Goal: Check status: Check status

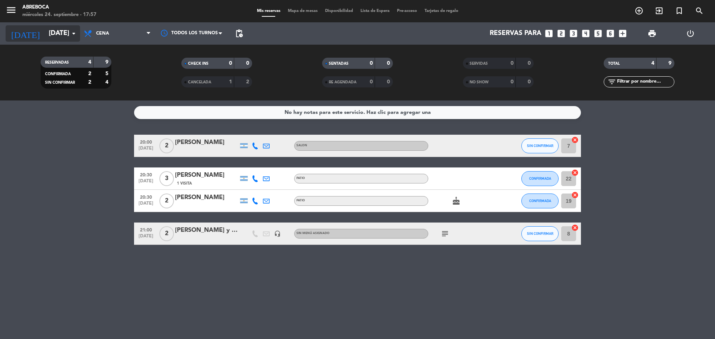
click at [70, 38] on input "[DATE]" at bounding box center [88, 33] width 86 height 15
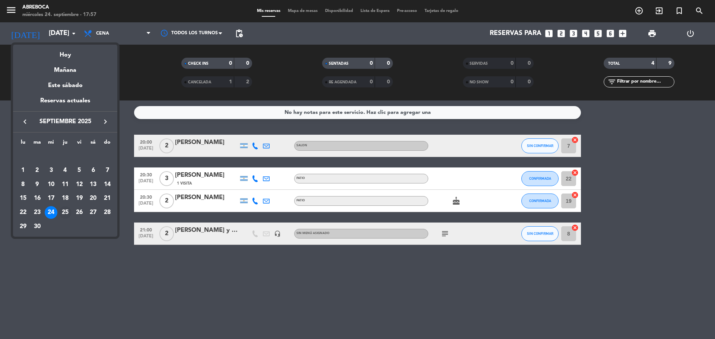
click at [65, 216] on div "25" at bounding box center [65, 212] width 13 height 13
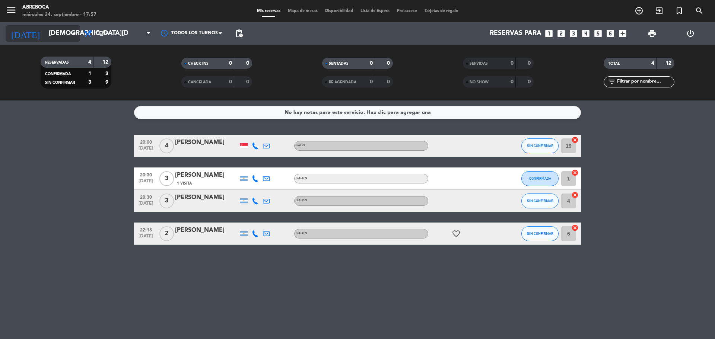
click at [52, 32] on input "[DEMOGRAPHIC_DATA][DATE]" at bounding box center [88, 33] width 86 height 15
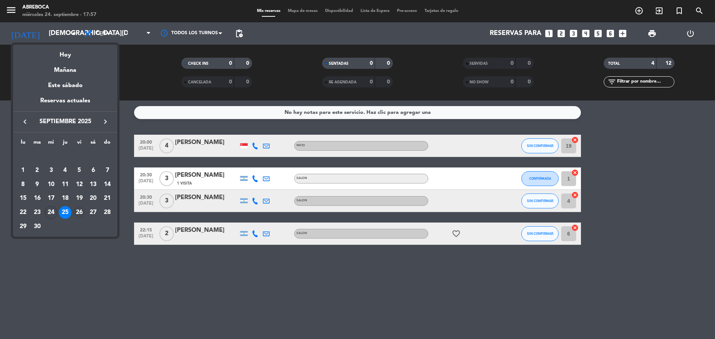
click at [82, 216] on div "26" at bounding box center [79, 212] width 13 height 13
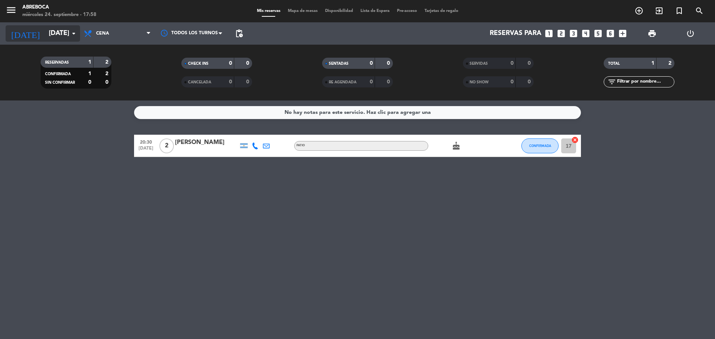
click at [58, 33] on input "[DATE]" at bounding box center [88, 33] width 86 height 15
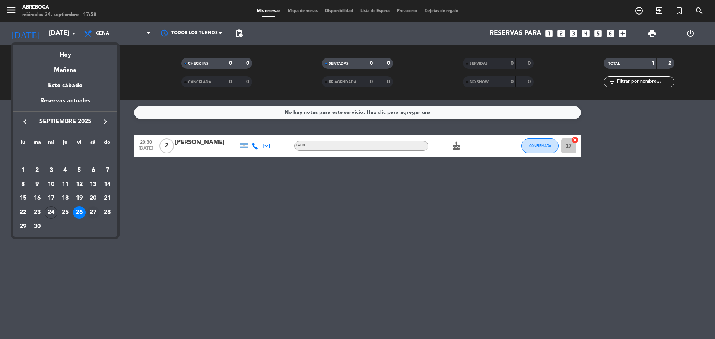
click at [94, 211] on div "27" at bounding box center [93, 212] width 13 height 13
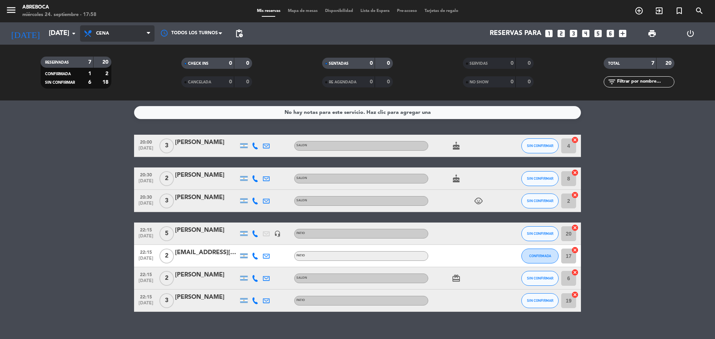
click at [112, 35] on span "Cena" at bounding box center [117, 33] width 75 height 16
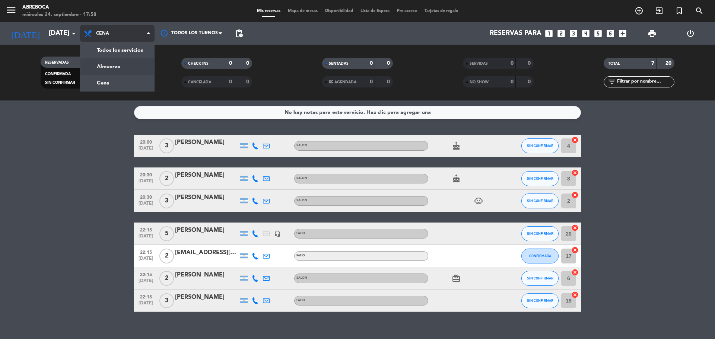
click at [110, 65] on div "menu ABREBOCA [DATE] 24. septiembre - 17:58 Mis reservas Mapa de mesas Disponib…" at bounding box center [357, 50] width 715 height 101
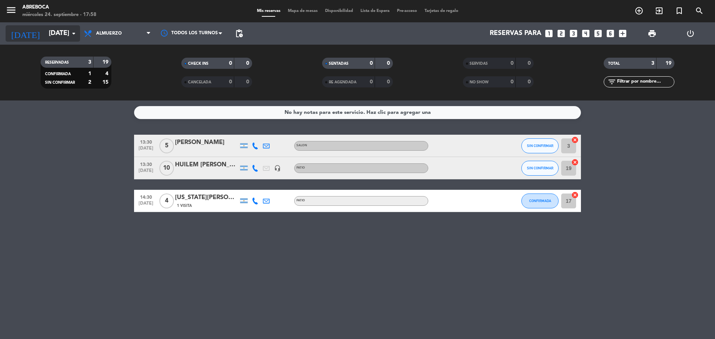
click at [66, 28] on input "[DATE]" at bounding box center [88, 33] width 86 height 15
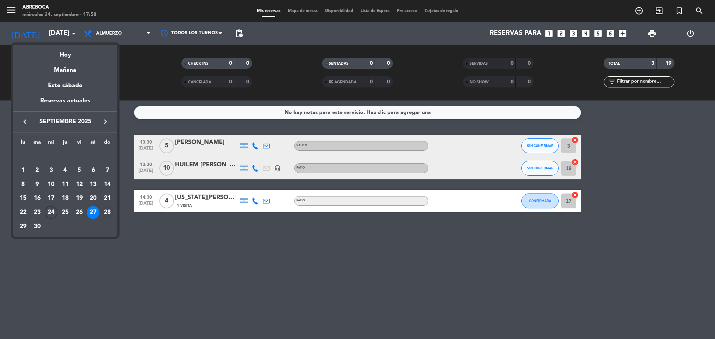
click at [108, 211] on div "28" at bounding box center [107, 212] width 13 height 13
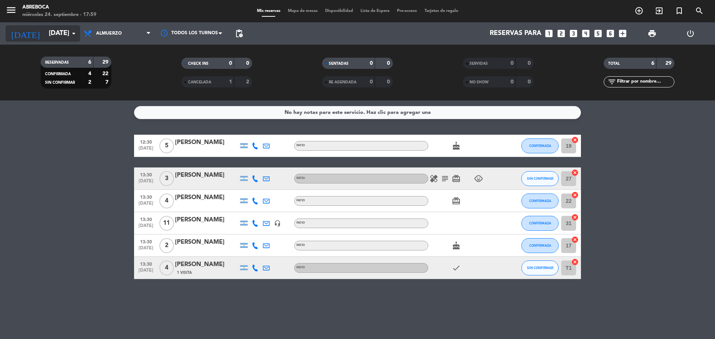
click at [60, 35] on input "[DATE]" at bounding box center [88, 33] width 86 height 15
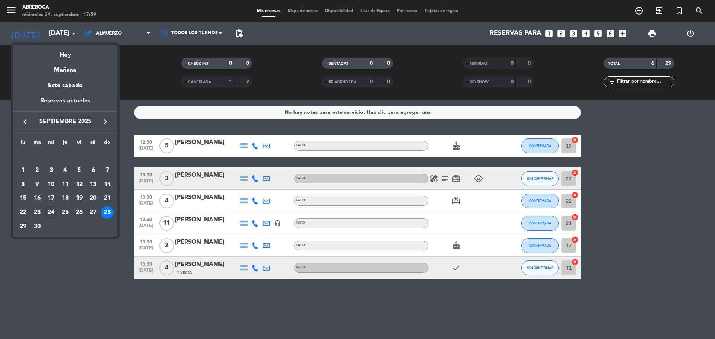
click at [53, 209] on div "24" at bounding box center [51, 212] width 13 height 13
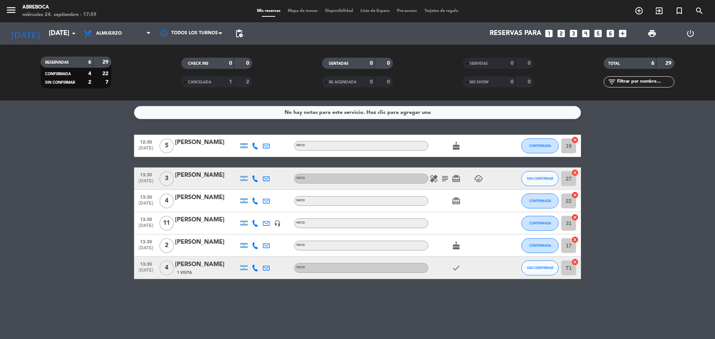
type input "[DATE]"
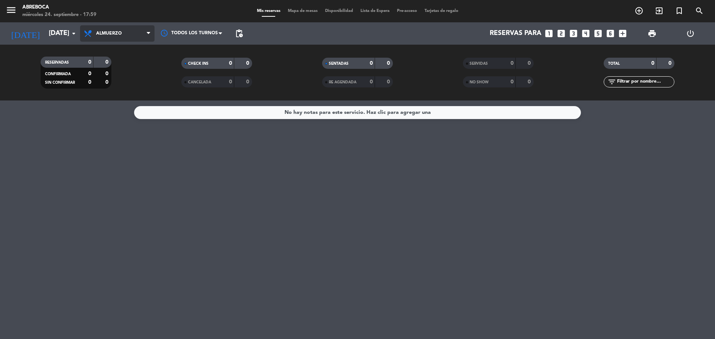
click at [97, 40] on span "Almuerzo" at bounding box center [117, 33] width 75 height 16
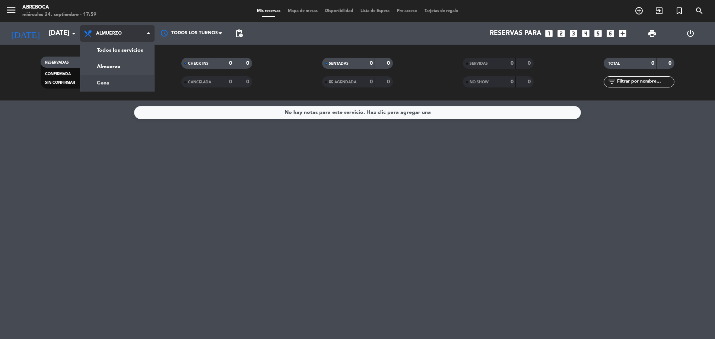
click at [97, 82] on div "menu ABREBOCA [DATE] 24. septiembre - 17:59 Mis reservas Mapa de mesas Disponib…" at bounding box center [357, 50] width 715 height 101
